Goal: Transaction & Acquisition: Subscribe to service/newsletter

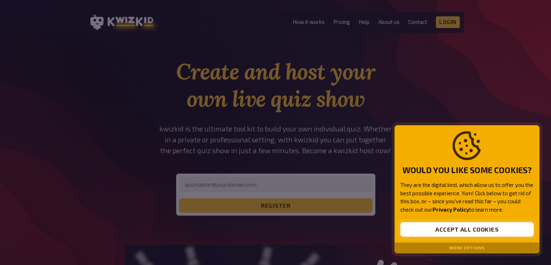
click at [441, 229] on button "Accept all cookies" at bounding box center [467, 229] width 133 height 14
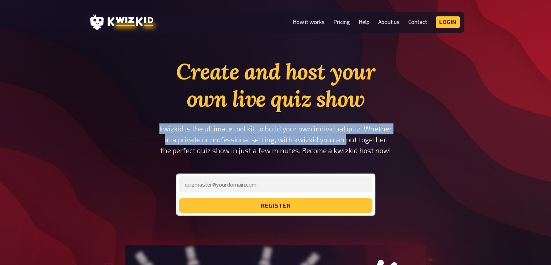
drag, startPoint x: 157, startPoint y: 131, endPoint x: 345, endPoint y: 142, distance: 188.9
click at [345, 142] on p "kwizkid is the ultimate tool kit to build your own individual quiz. Whether in …" at bounding box center [275, 139] width 245 height 33
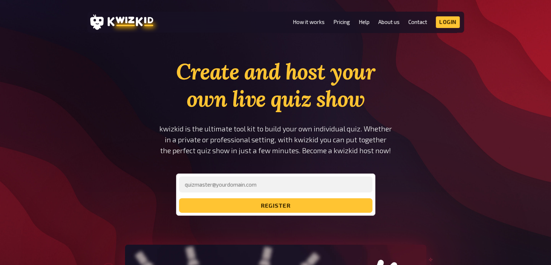
click at [345, 147] on p "kwizkid is the ultimate tool kit to build your own individual quiz. Whether in …" at bounding box center [275, 139] width 245 height 33
click at [341, 21] on link "Pricing" at bounding box center [341, 22] width 17 height 6
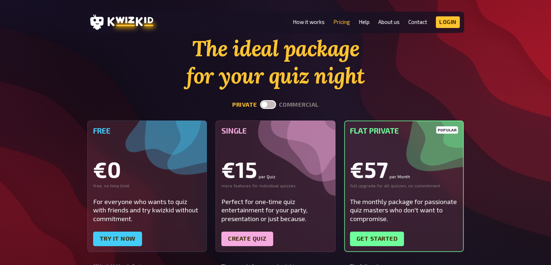
scroll to position [36, 0]
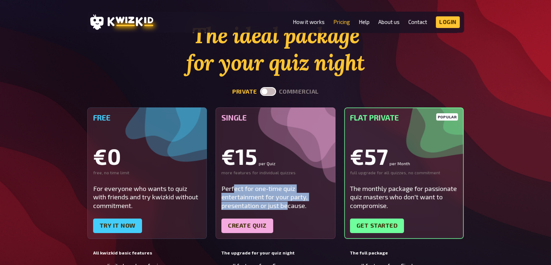
drag, startPoint x: 233, startPoint y: 190, endPoint x: 299, endPoint y: 204, distance: 66.8
click at [290, 204] on div "Perfect for one-time quiz entertainment for your party, presentation or just be…" at bounding box center [275, 196] width 108 height 25
click at [299, 204] on div "Perfect for one-time quiz entertainment for your party, presentation or just be…" at bounding box center [275, 196] width 108 height 25
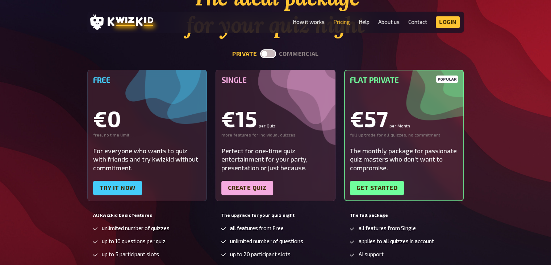
scroll to position [72, 0]
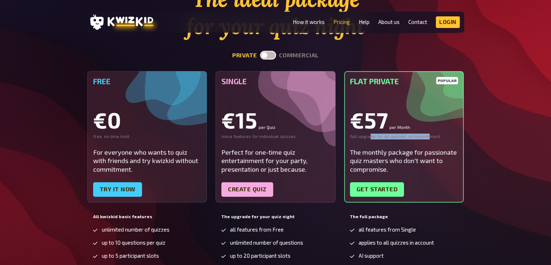
drag, startPoint x: 369, startPoint y: 138, endPoint x: 424, endPoint y: 138, distance: 55.1
click at [424, 138] on div "full upgrade for all quizzes, no commitment" at bounding box center [404, 136] width 108 height 6
click at [426, 138] on div "full upgrade for all quizzes, no commitment" at bounding box center [404, 136] width 108 height 6
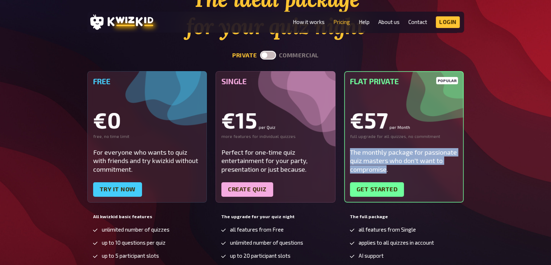
drag, startPoint x: 351, startPoint y: 153, endPoint x: 387, endPoint y: 170, distance: 40.1
click at [387, 170] on div "The monthly package for passionate quiz masters who don't want to compromise." at bounding box center [404, 160] width 108 height 25
click at [387, 167] on div "The monthly package for passionate quiz masters who don't want to compromise." at bounding box center [404, 160] width 108 height 25
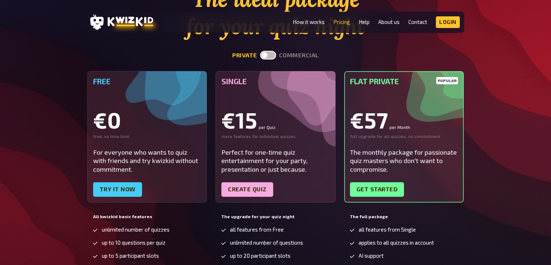
scroll to position [36, 0]
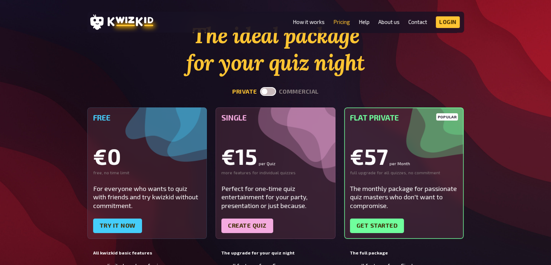
click at [268, 90] on label at bounding box center [268, 91] width 16 height 9
click at [260, 87] on input "checkbox" at bounding box center [260, 87] width 0 height 0
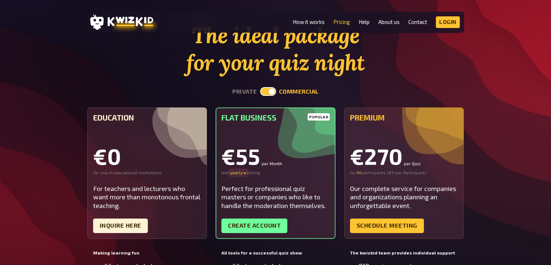
click at [244, 171] on icon at bounding box center [245, 173] width 4 height 4
click at [241, 171] on div "monthly" at bounding box center [249, 173] width 38 height 6
click at [270, 90] on label at bounding box center [268, 91] width 16 height 9
click at [260, 87] on input "checkbox" at bounding box center [260, 87] width 0 height 0
checkbox input "false"
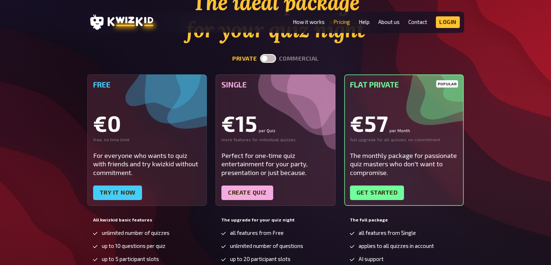
scroll to position [109, 0]
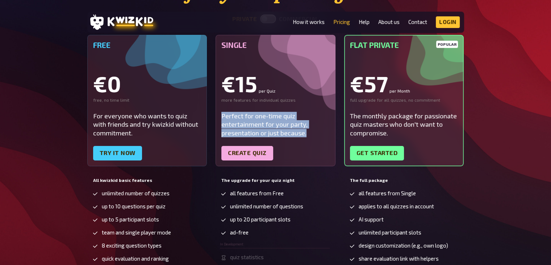
drag, startPoint x: 223, startPoint y: 116, endPoint x: 308, endPoint y: 132, distance: 87.0
click at [308, 132] on div "Perfect for one-time quiz entertainment for your party, presentation or just be…" at bounding box center [275, 124] width 108 height 25
click at [254, 124] on div "Perfect for one-time quiz entertainment for your party, presentation or just be…" at bounding box center [275, 124] width 108 height 25
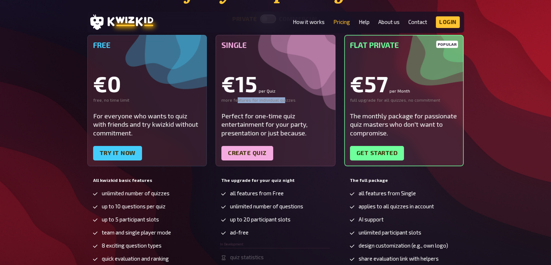
drag, startPoint x: 236, startPoint y: 101, endPoint x: 281, endPoint y: 101, distance: 44.9
click at [281, 101] on div "more features for individual quizzes" at bounding box center [275, 100] width 108 height 6
click at [293, 101] on div "more features for individual quizzes" at bounding box center [275, 100] width 108 height 6
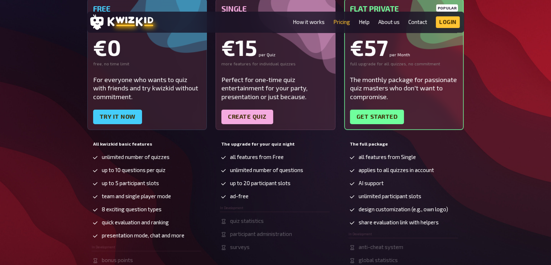
scroll to position [36, 0]
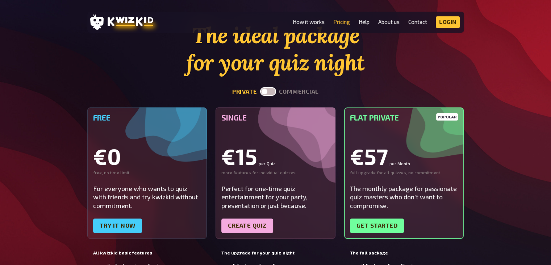
click at [263, 116] on h5 "Single" at bounding box center [275, 117] width 108 height 9
click at [275, 138] on div "Single €15 per Quiz more features for individual quizzes Perfect for one-time q…" at bounding box center [276, 172] width 120 height 131
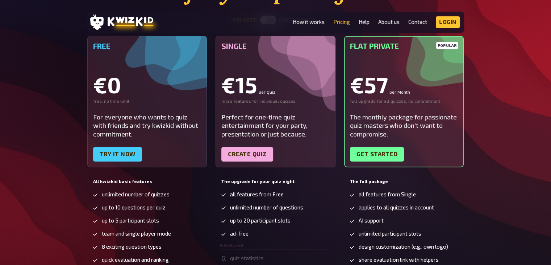
scroll to position [109, 0]
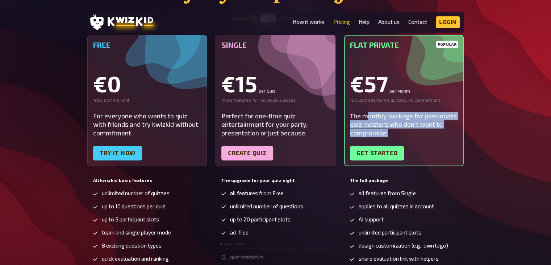
drag, startPoint x: 370, startPoint y: 112, endPoint x: 401, endPoint y: 132, distance: 37.5
click at [401, 132] on div "The monthly package for passionate quiz masters who don't want to compromise." at bounding box center [404, 124] width 108 height 25
click at [399, 128] on div "The monthly package for passionate quiz masters who don't want to compromise." at bounding box center [404, 124] width 108 height 25
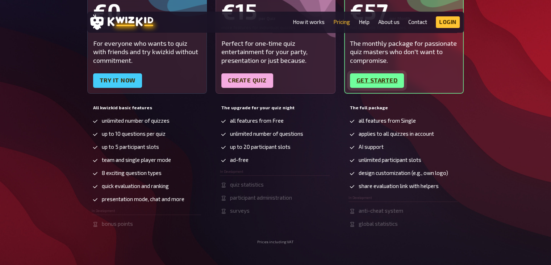
scroll to position [145, 0]
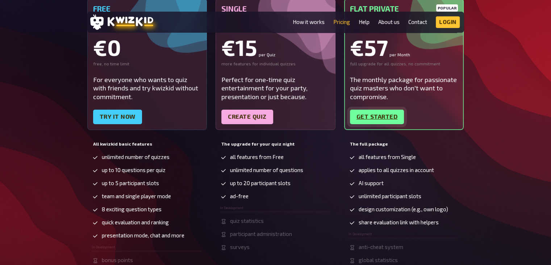
click at [381, 112] on link "Get started" at bounding box center [377, 116] width 54 height 14
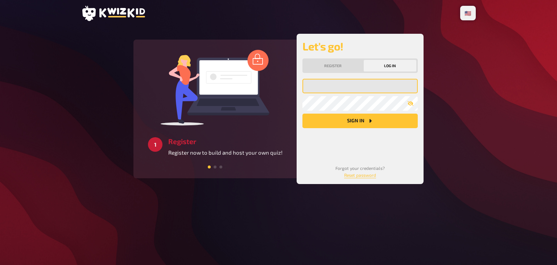
click at [344, 86] on input "email" at bounding box center [359, 86] width 115 height 14
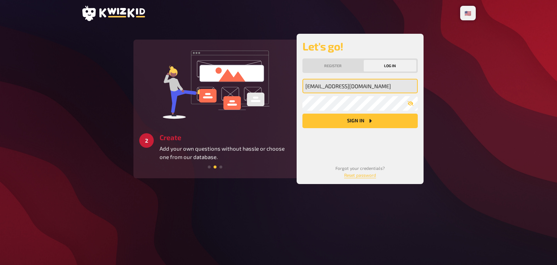
type input "[EMAIL_ADDRESS][DOMAIN_NAME]"
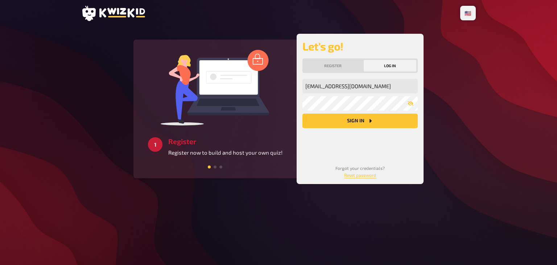
click at [354, 124] on button "Sign in" at bounding box center [359, 120] width 115 height 14
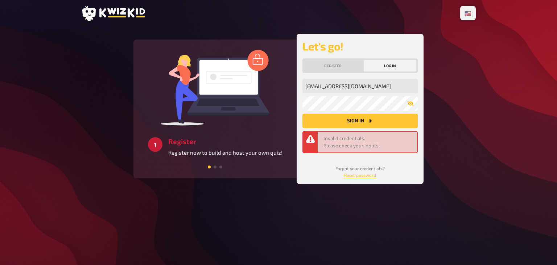
click at [412, 105] on icon "button" at bounding box center [410, 103] width 6 height 6
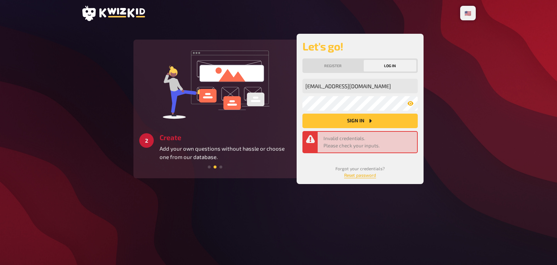
click at [366, 174] on link "Reset password" at bounding box center [360, 174] width 32 height 5
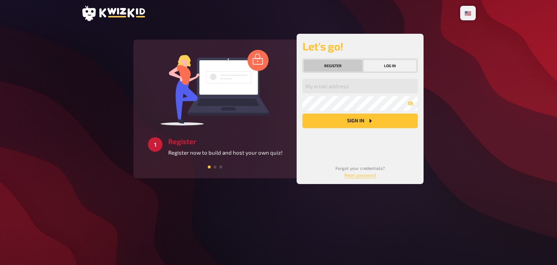
click at [356, 65] on button "Register" at bounding box center [333, 66] width 58 height 12
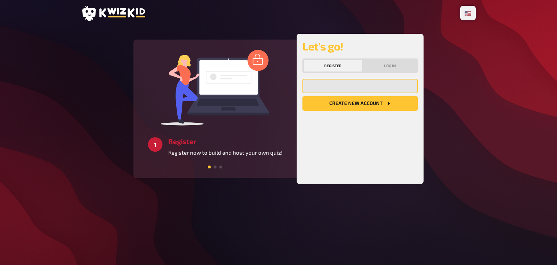
click at [348, 84] on input "email" at bounding box center [359, 86] width 115 height 14
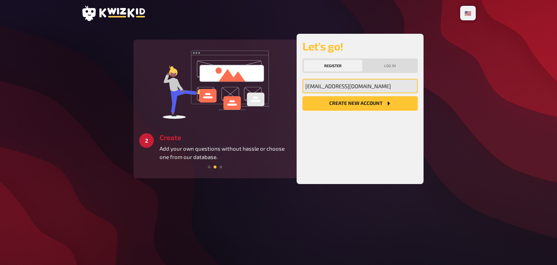
type input "[EMAIL_ADDRESS][DOMAIN_NAME]"
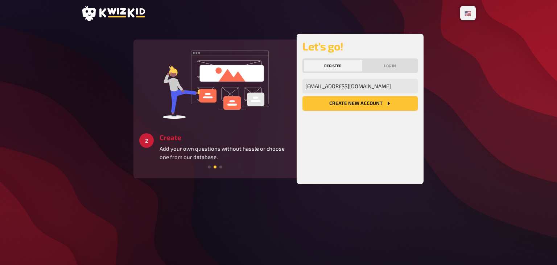
click at [354, 100] on button "Create new account" at bounding box center [359, 103] width 115 height 14
